Goal: Obtain resource: Download file/media

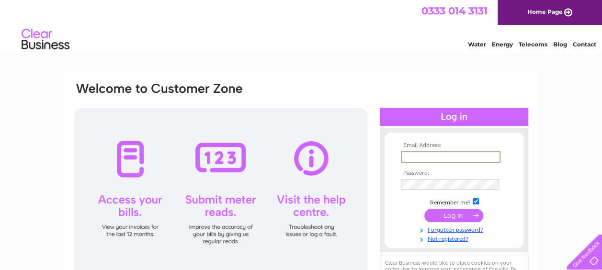
click at [429, 160] on input "text" at bounding box center [451, 156] width 100 height 11
type input "[EMAIL_ADDRESS][DOMAIN_NAME]"
click at [456, 215] on input "submit" at bounding box center [453, 214] width 59 height 13
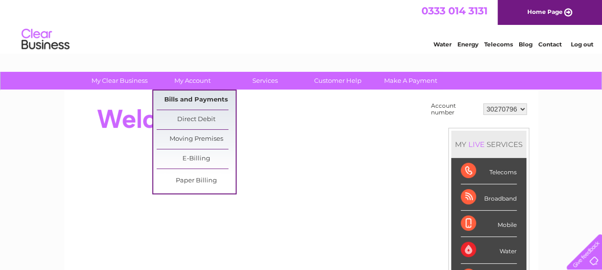
click at [192, 100] on link "Bills and Payments" at bounding box center [196, 99] width 79 height 19
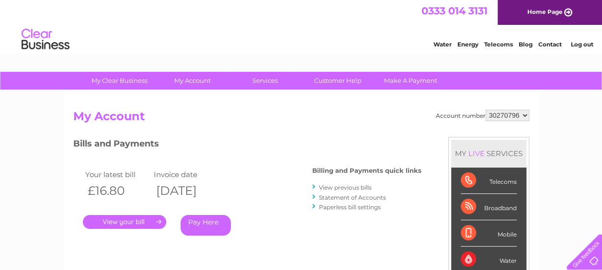
click at [126, 220] on link "." at bounding box center [124, 222] width 83 height 14
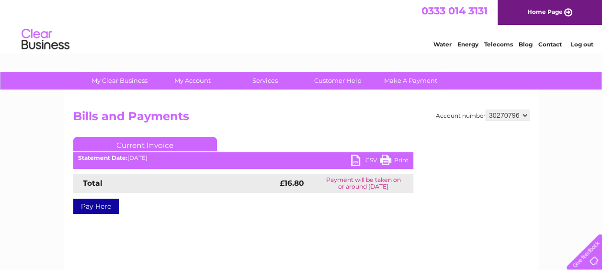
click at [394, 159] on link "Print" at bounding box center [394, 162] width 29 height 14
click at [357, 159] on link "CSV" at bounding box center [365, 162] width 29 height 14
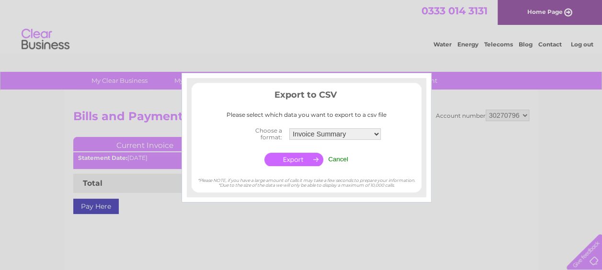
click at [357, 159] on center "Choose a format: Invoice Summary Service Charge Summary Cancel" at bounding box center [306, 146] width 230 height 44
click at [338, 160] on input "Cancel" at bounding box center [338, 159] width 20 height 7
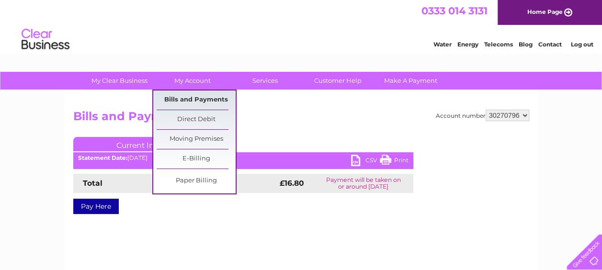
click at [191, 99] on link "Bills and Payments" at bounding box center [196, 99] width 79 height 19
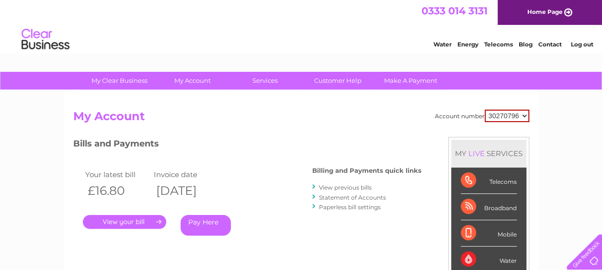
click at [122, 221] on link "." at bounding box center [124, 222] width 83 height 14
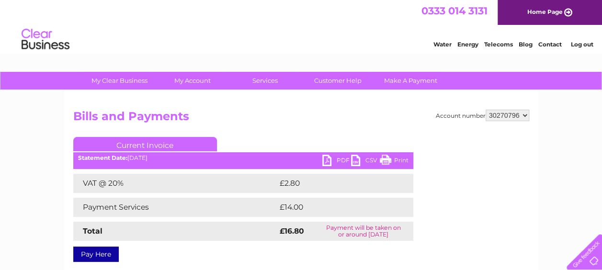
click at [330, 157] on link "PDF" at bounding box center [336, 162] width 29 height 14
click at [574, 43] on link "Log out" at bounding box center [581, 44] width 22 height 7
